Goal: Transaction & Acquisition: Download file/media

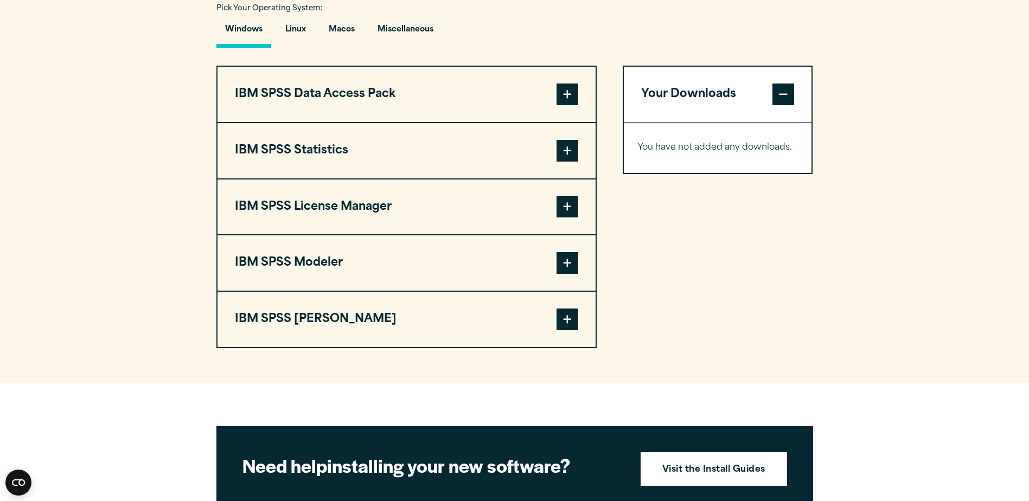
scroll to position [813, 0]
click at [567, 205] on span at bounding box center [567, 206] width 22 height 22
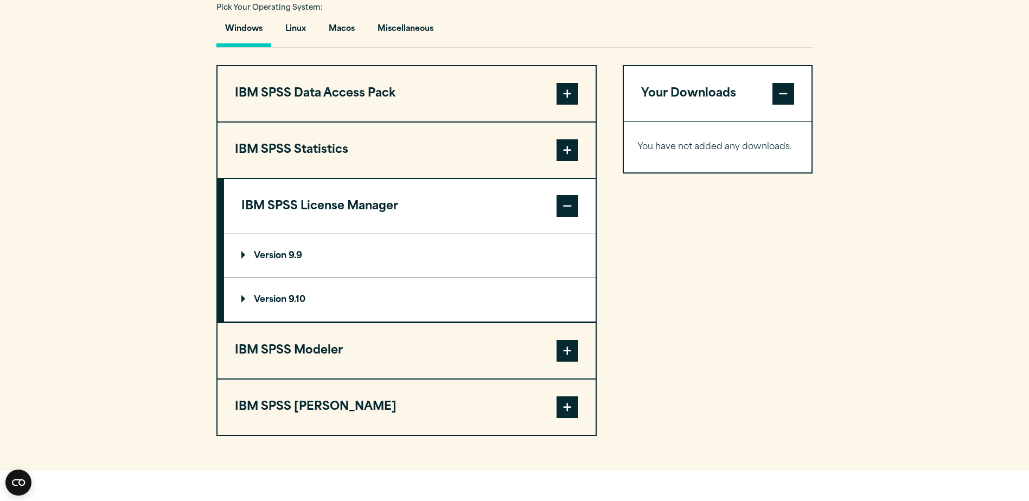
click at [299, 299] on p "Version 9.10" at bounding box center [273, 299] width 64 height 9
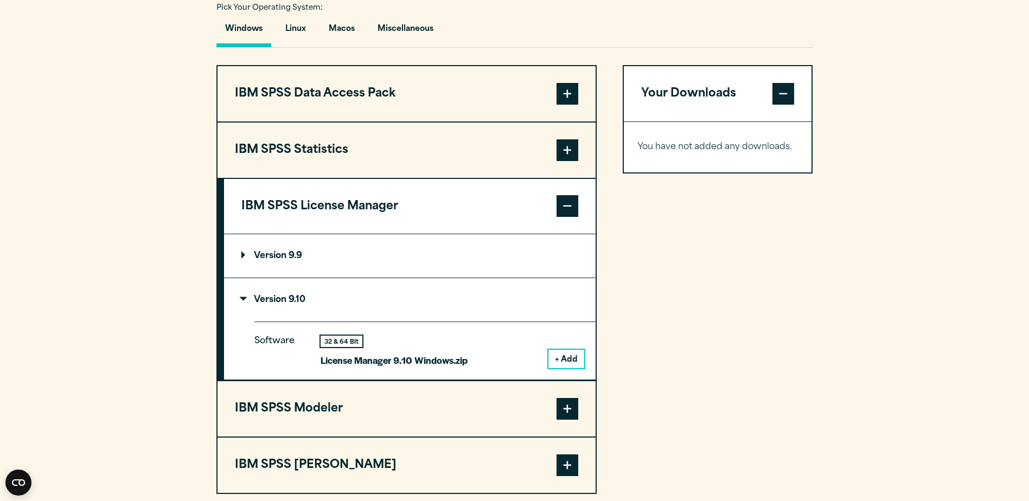
click at [286, 255] on p "Version 9.9" at bounding box center [271, 256] width 61 height 9
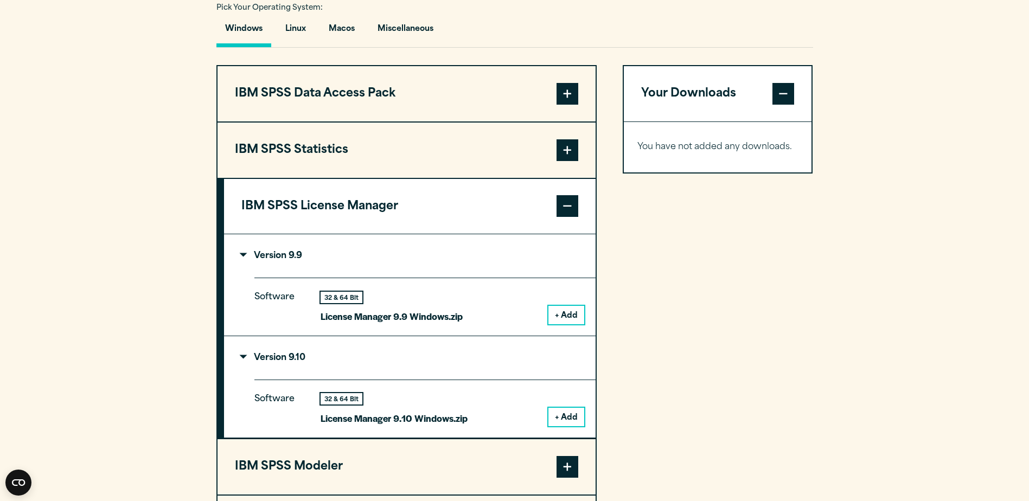
click at [571, 413] on button "+ Add" at bounding box center [566, 417] width 36 height 18
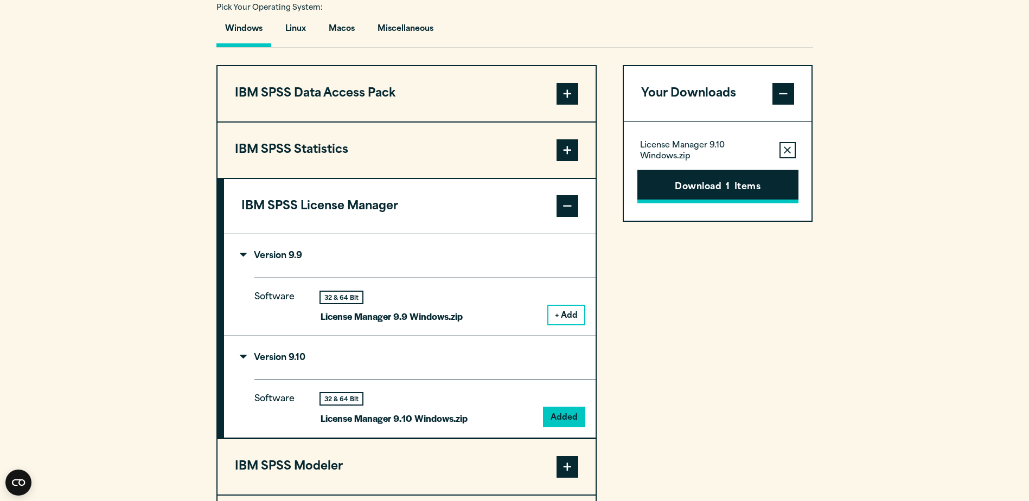
click at [732, 187] on button "Download 1 Items" at bounding box center [717, 187] width 161 height 34
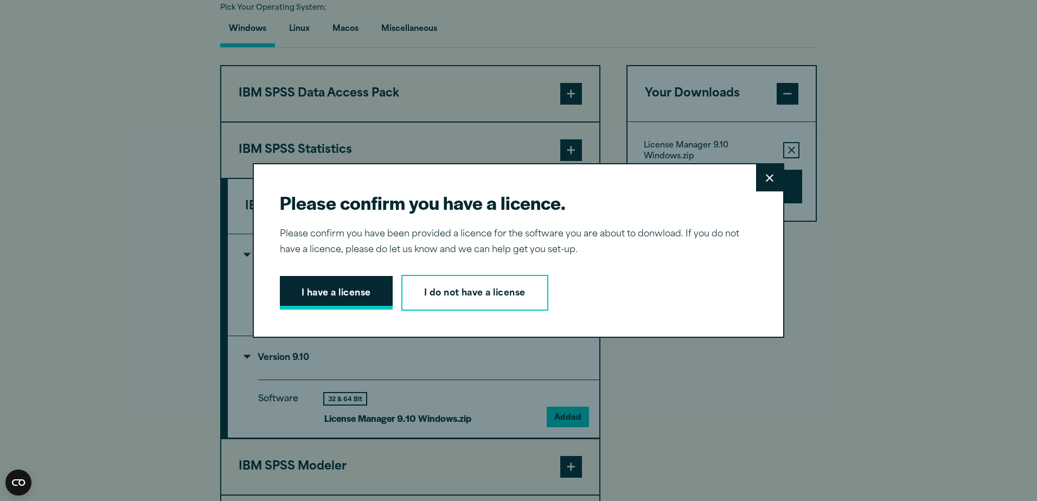
click at [351, 293] on button "I have a license" at bounding box center [336, 293] width 113 height 34
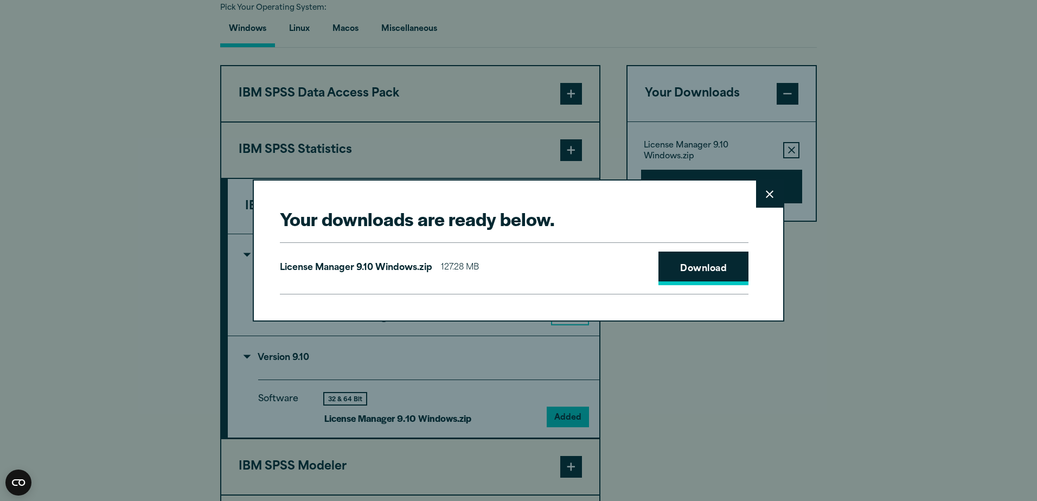
click at [681, 268] on link "Download" at bounding box center [703, 269] width 90 height 34
click at [766, 193] on icon at bounding box center [770, 194] width 8 height 8
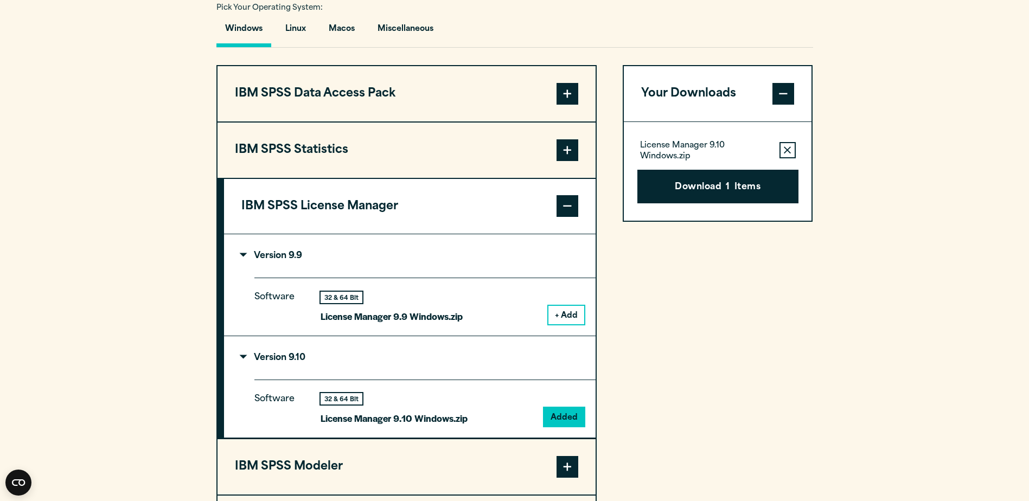
scroll to position [1030, 0]
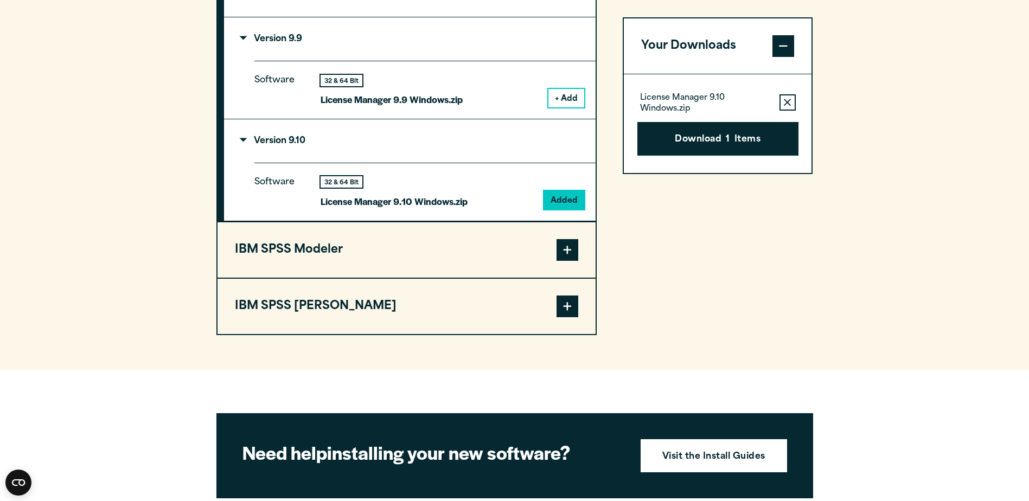
click at [565, 308] on span at bounding box center [567, 306] width 22 height 22
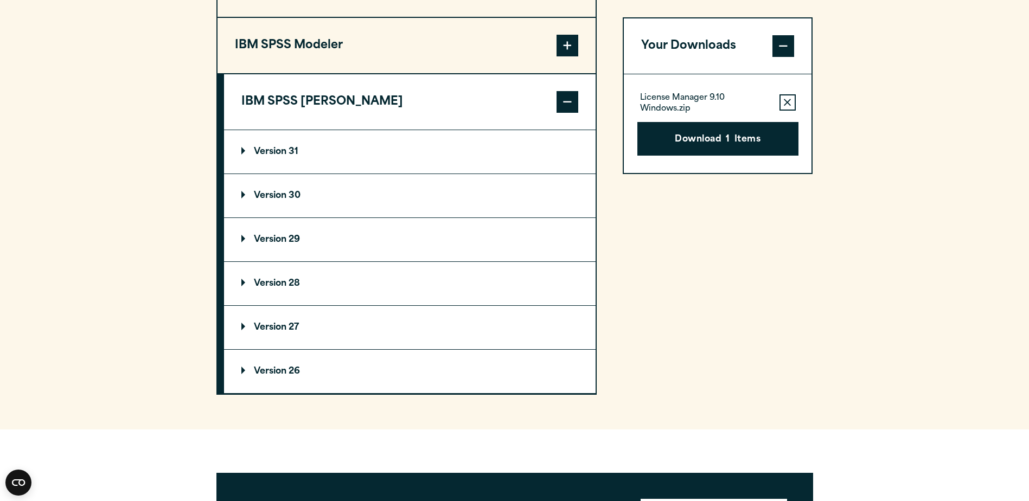
click at [243, 196] on p "Version 30" at bounding box center [270, 195] width 59 height 9
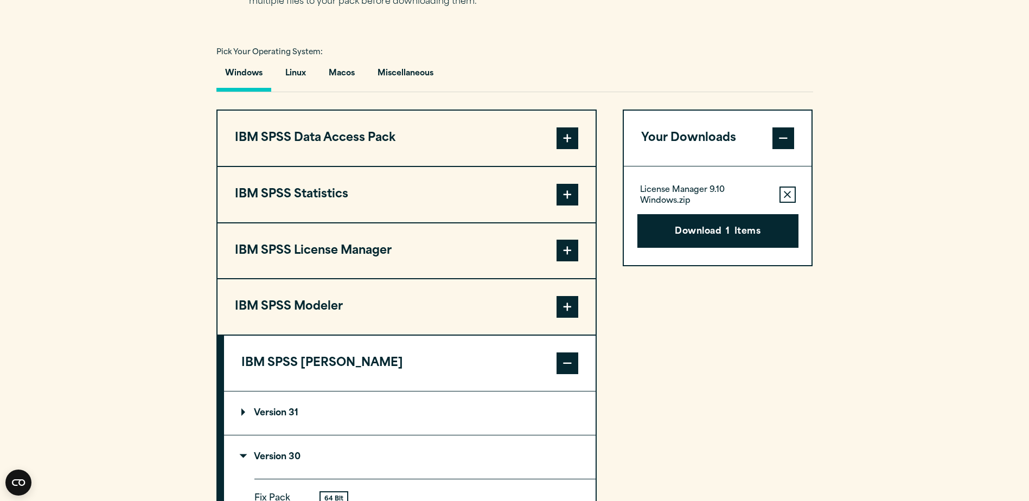
scroll to position [759, 0]
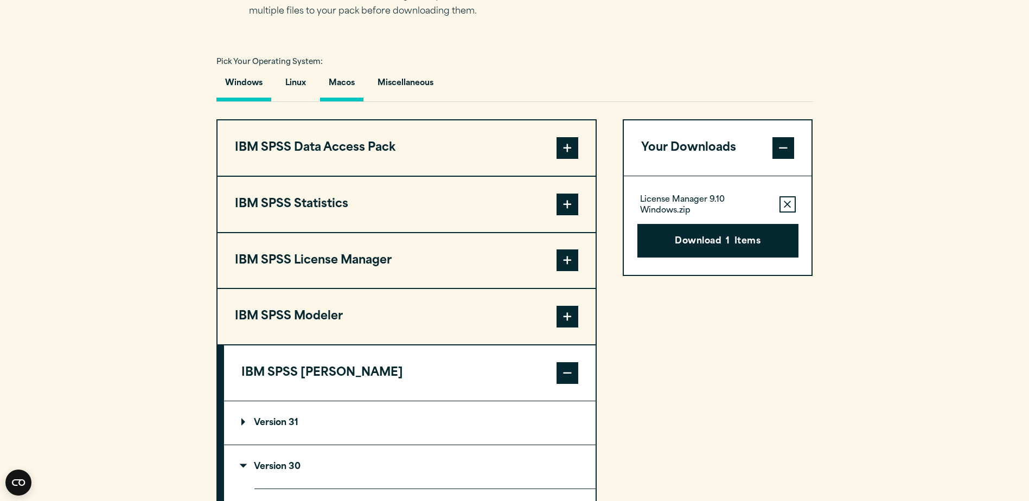
click at [346, 79] on button "Macos" at bounding box center [341, 85] width 43 height 31
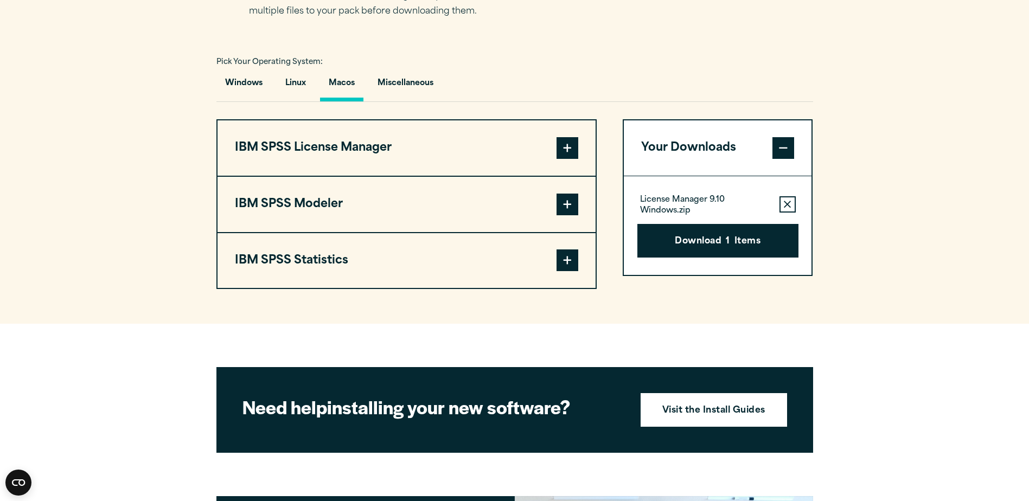
click at [560, 258] on span at bounding box center [567, 260] width 22 height 22
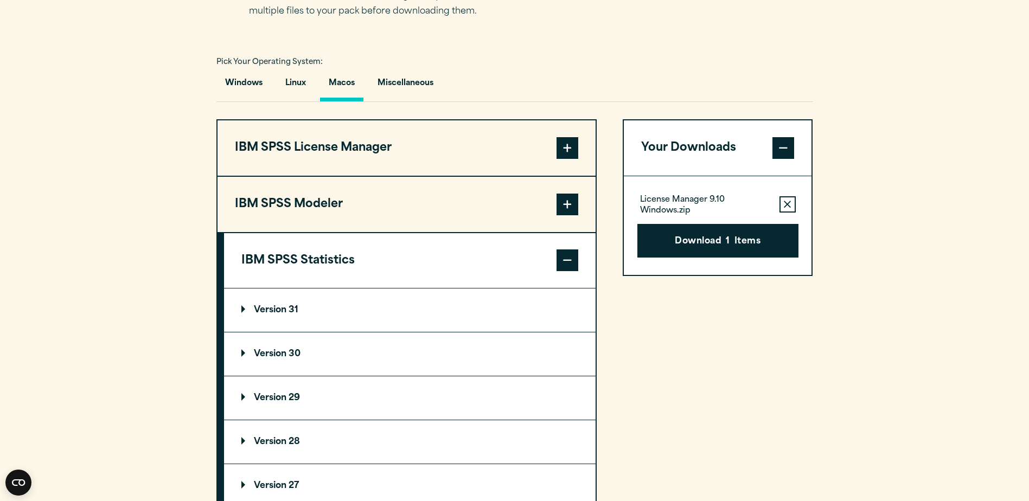
click at [242, 353] on p "Version 30" at bounding box center [270, 354] width 59 height 9
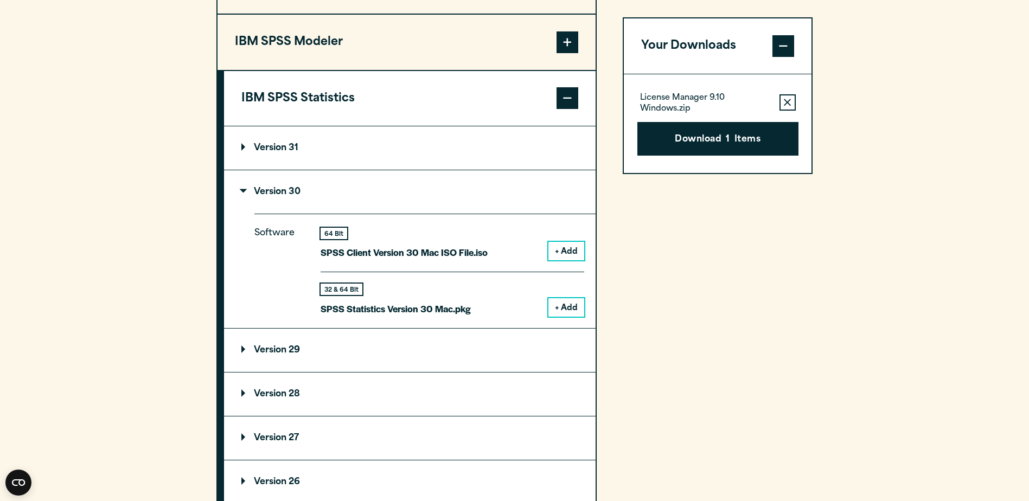
scroll to position [922, 0]
click at [560, 308] on button "+ Add" at bounding box center [566, 307] width 36 height 18
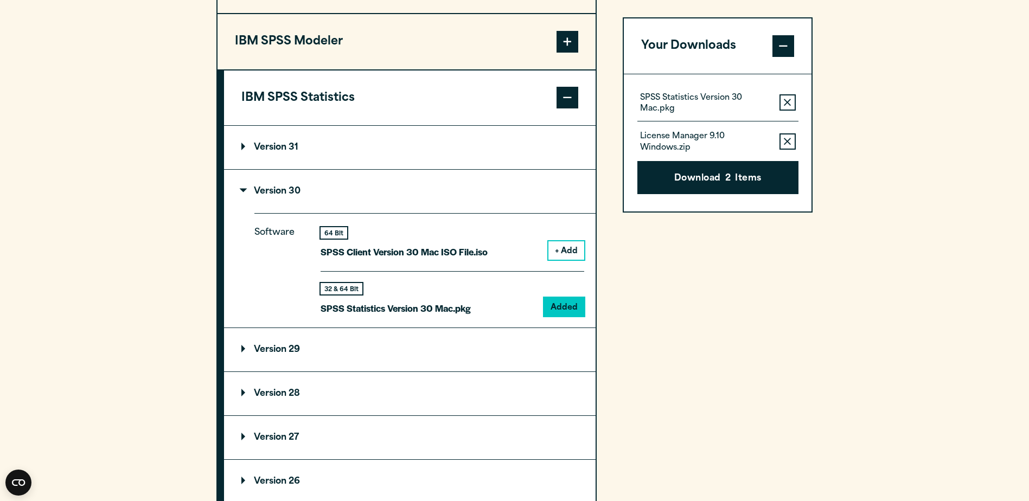
click at [785, 102] on icon "button" at bounding box center [786, 103] width 7 height 8
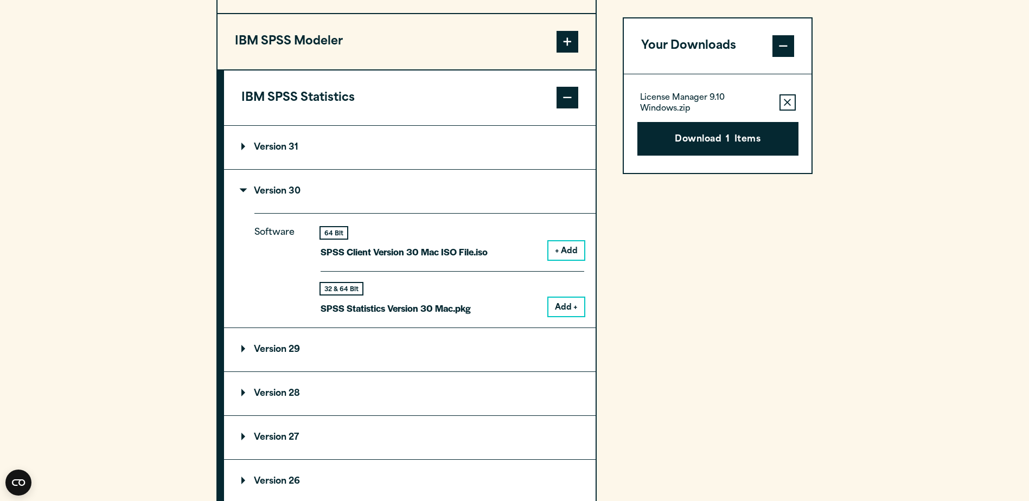
click at [787, 104] on icon "button" at bounding box center [786, 103] width 7 height 8
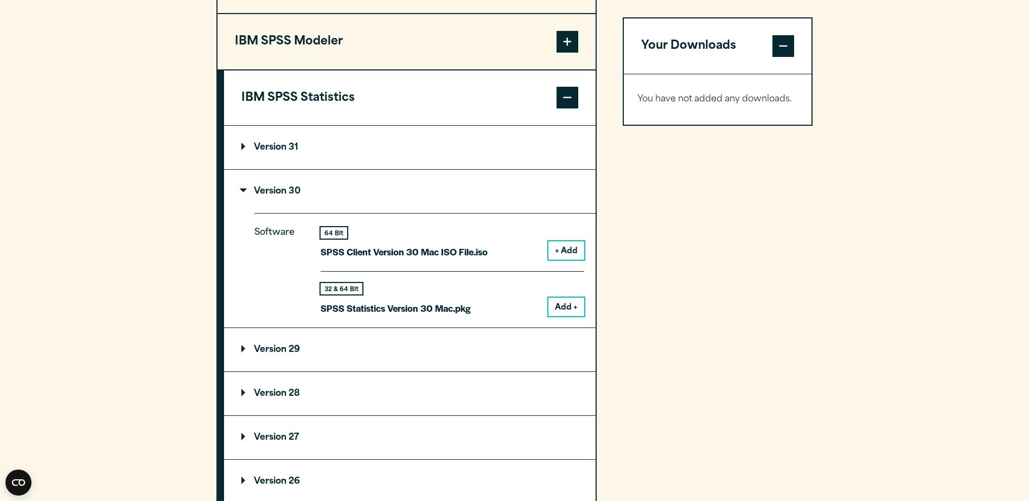
click at [564, 309] on button "Add +" at bounding box center [566, 307] width 36 height 18
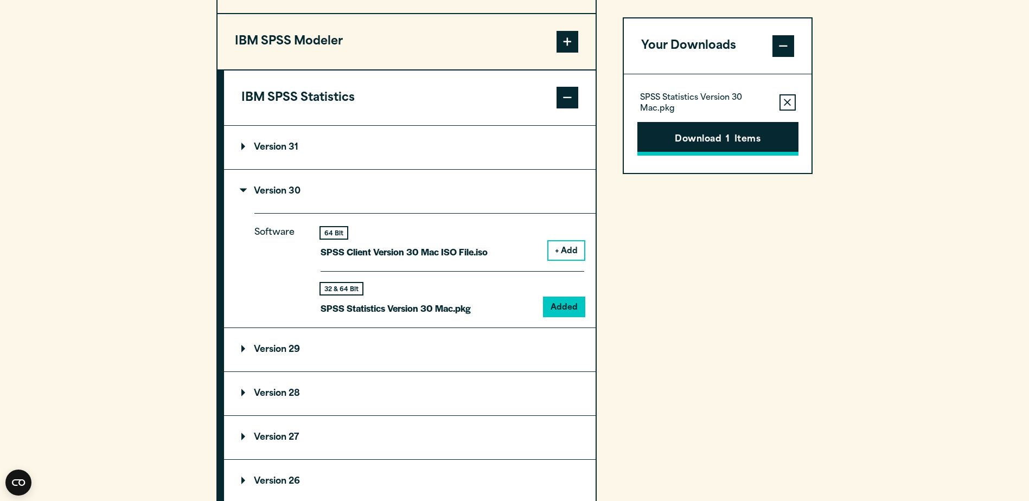
click at [773, 139] on button "Download 1 Items" at bounding box center [717, 139] width 161 height 34
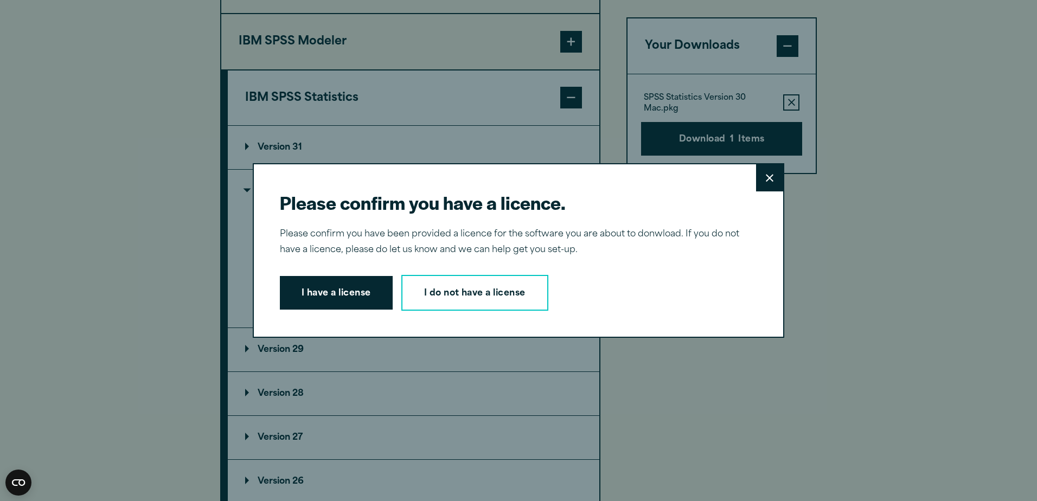
drag, startPoint x: 366, startPoint y: 290, endPoint x: 438, endPoint y: 290, distance: 72.1
click at [366, 290] on button "I have a license" at bounding box center [336, 293] width 113 height 34
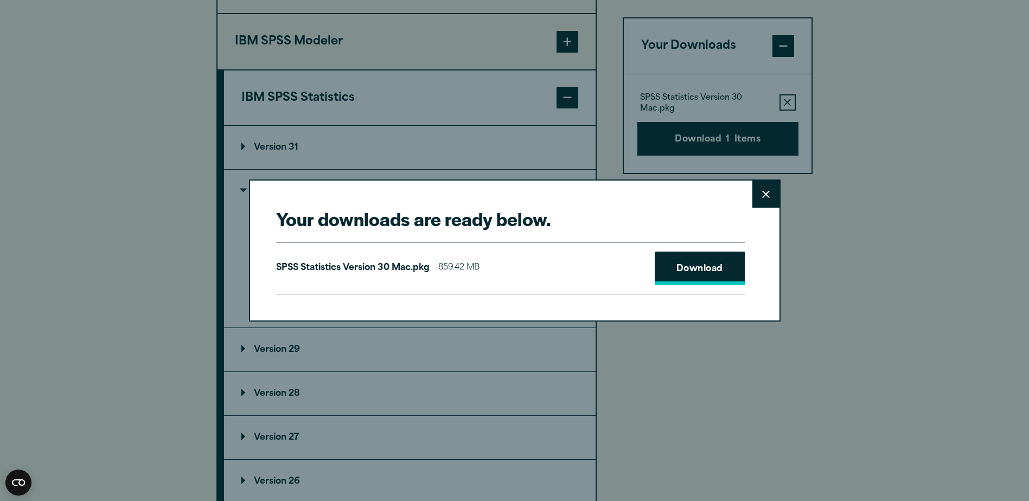
click at [709, 267] on link "Download" at bounding box center [699, 269] width 90 height 34
